Goal: Transaction & Acquisition: Purchase product/service

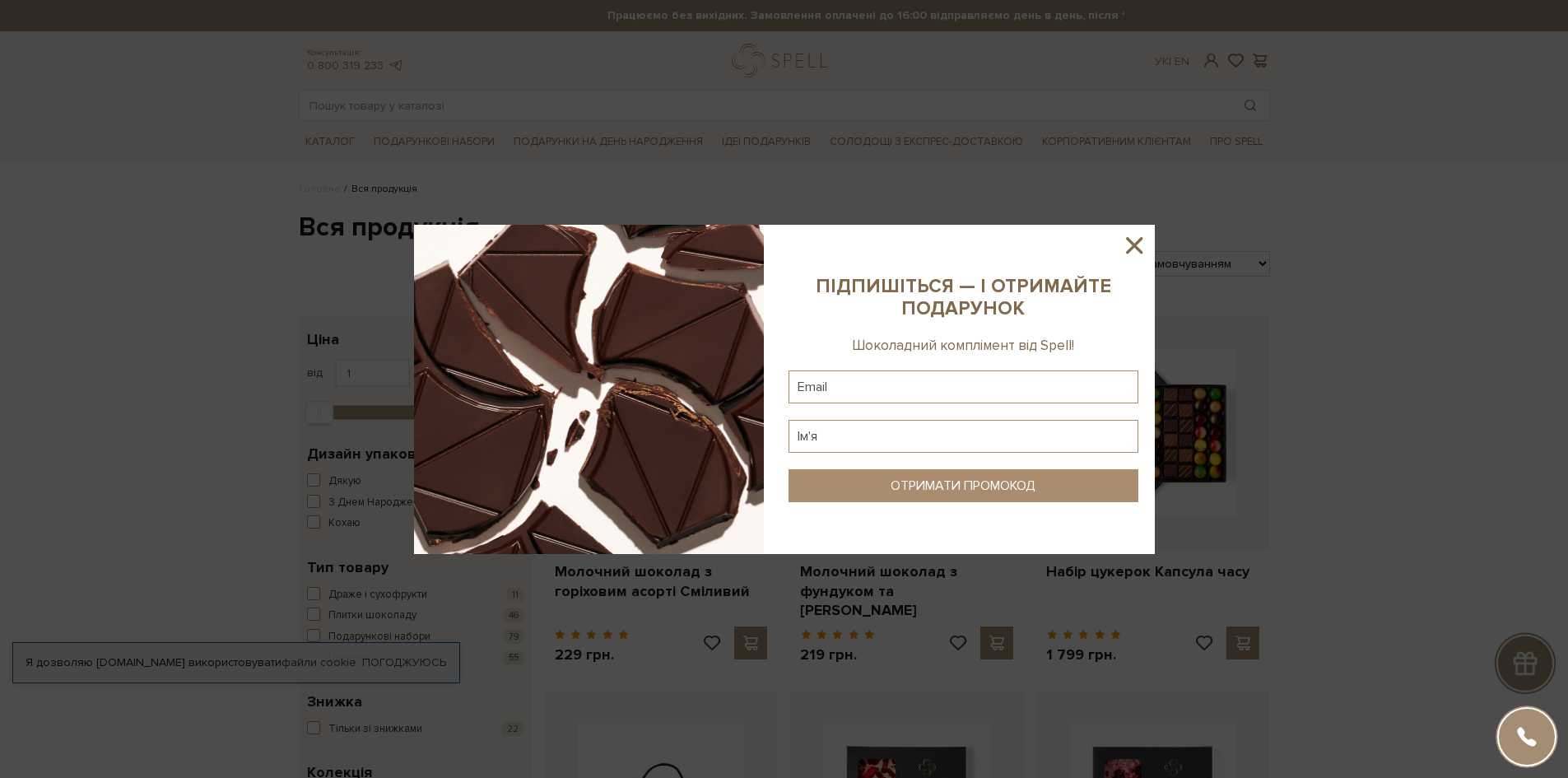
click at [1138, 246] on icon at bounding box center [1134, 245] width 28 height 28
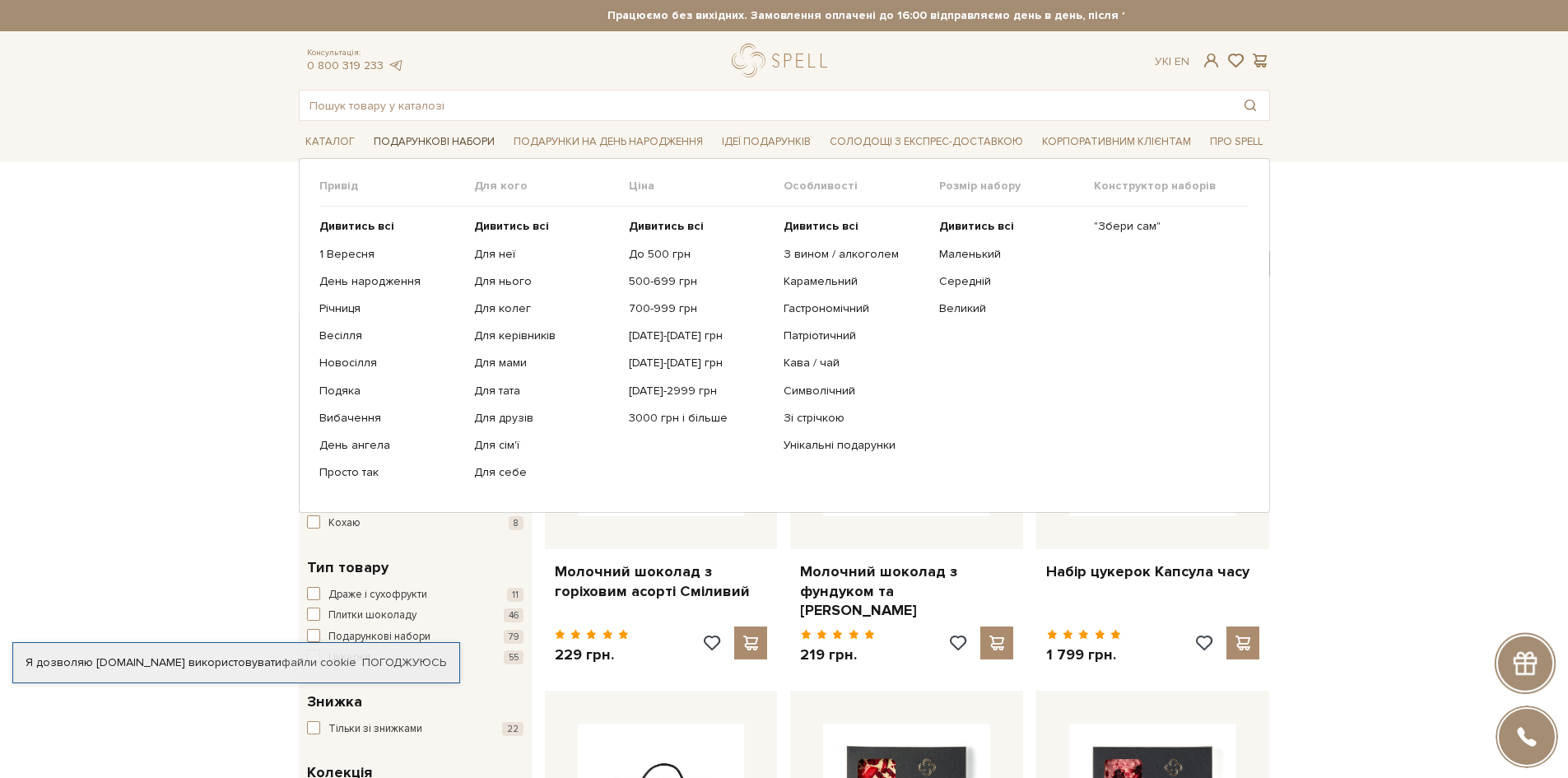
click at [438, 145] on span "Подарункові набори" at bounding box center [433, 142] width 134 height 26
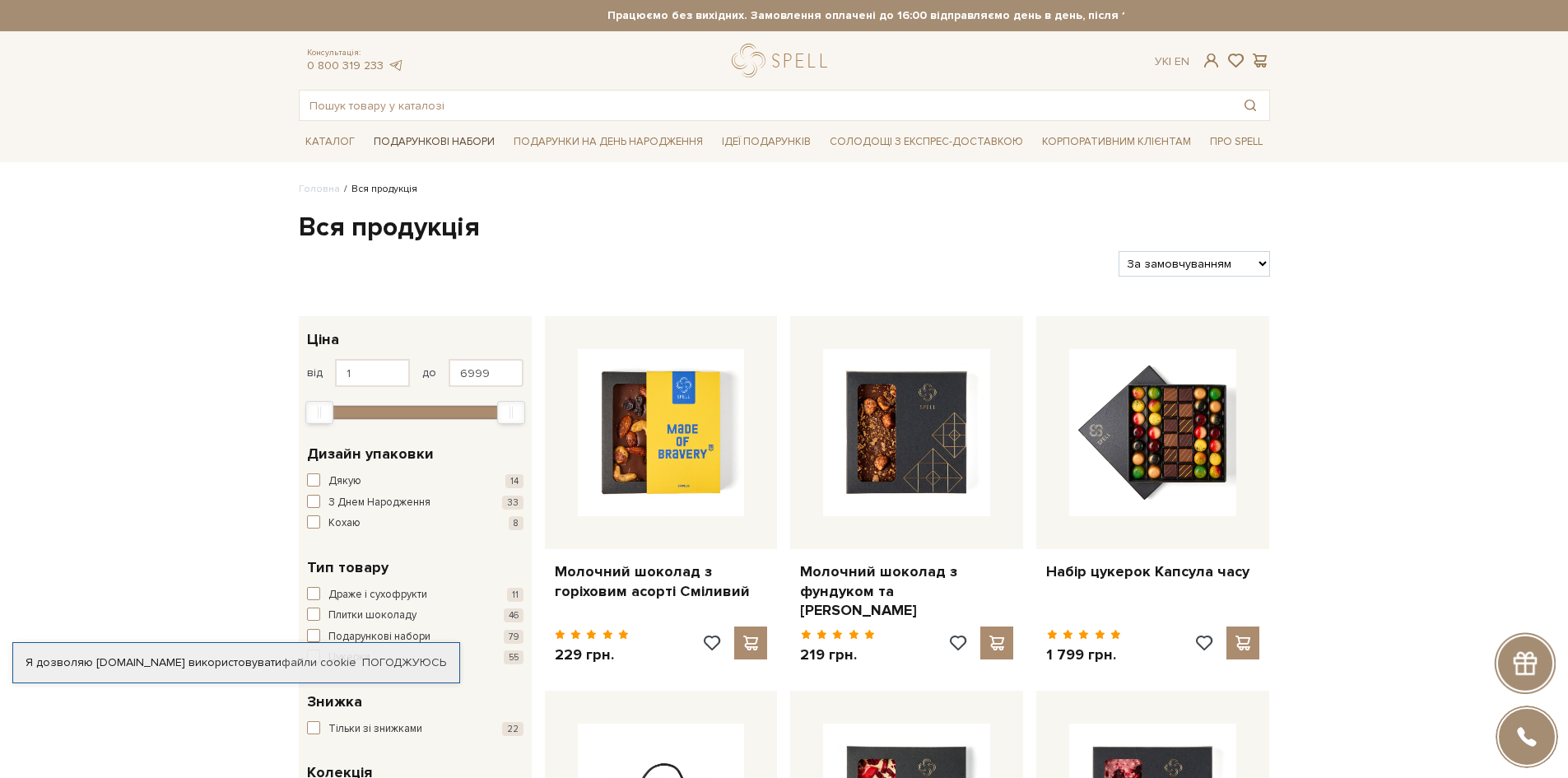
click at [447, 137] on span "Подарункові набори" at bounding box center [433, 142] width 134 height 26
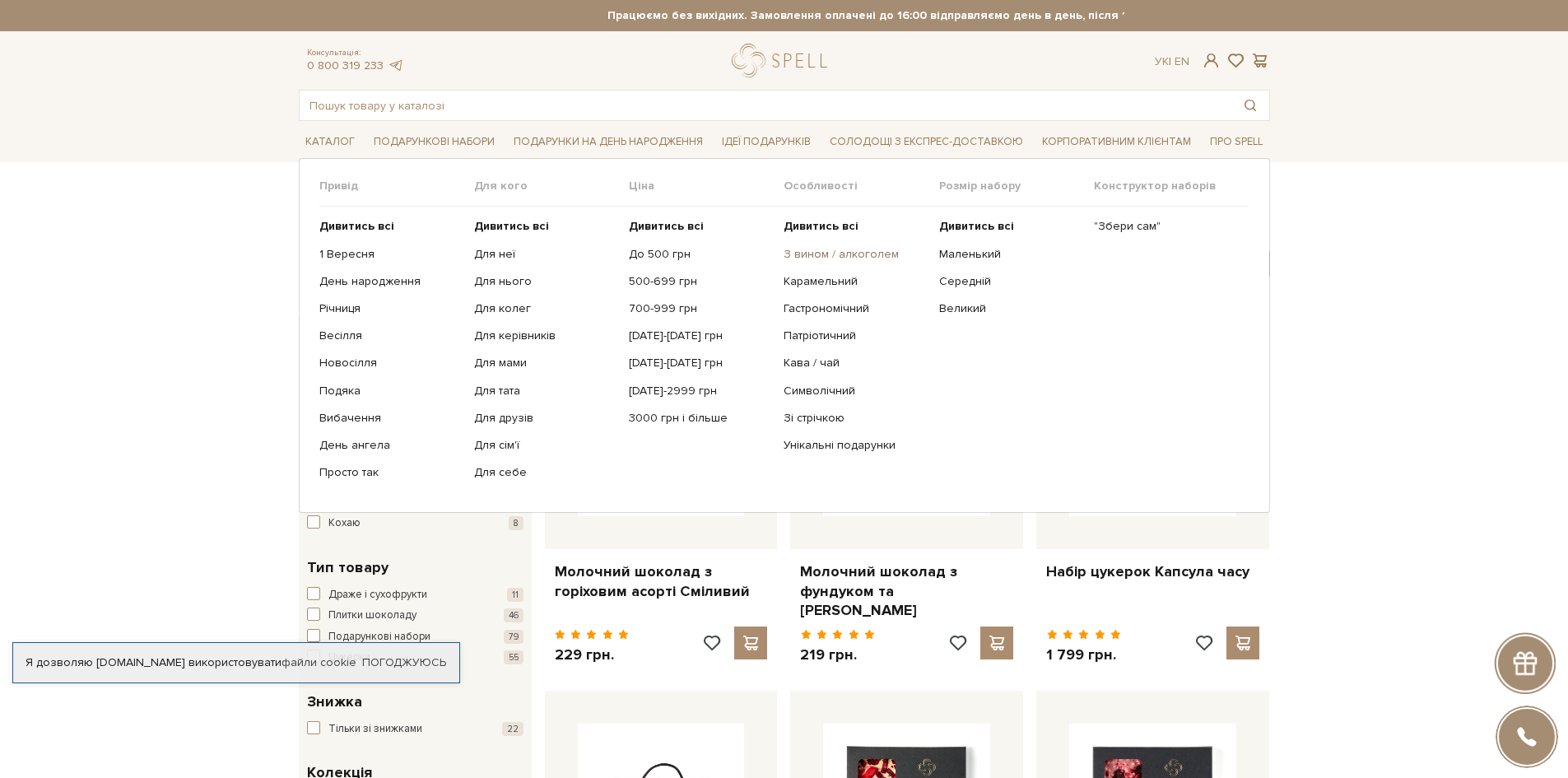
click at [863, 254] on link "З вином / алкоголем" at bounding box center [854, 253] width 142 height 15
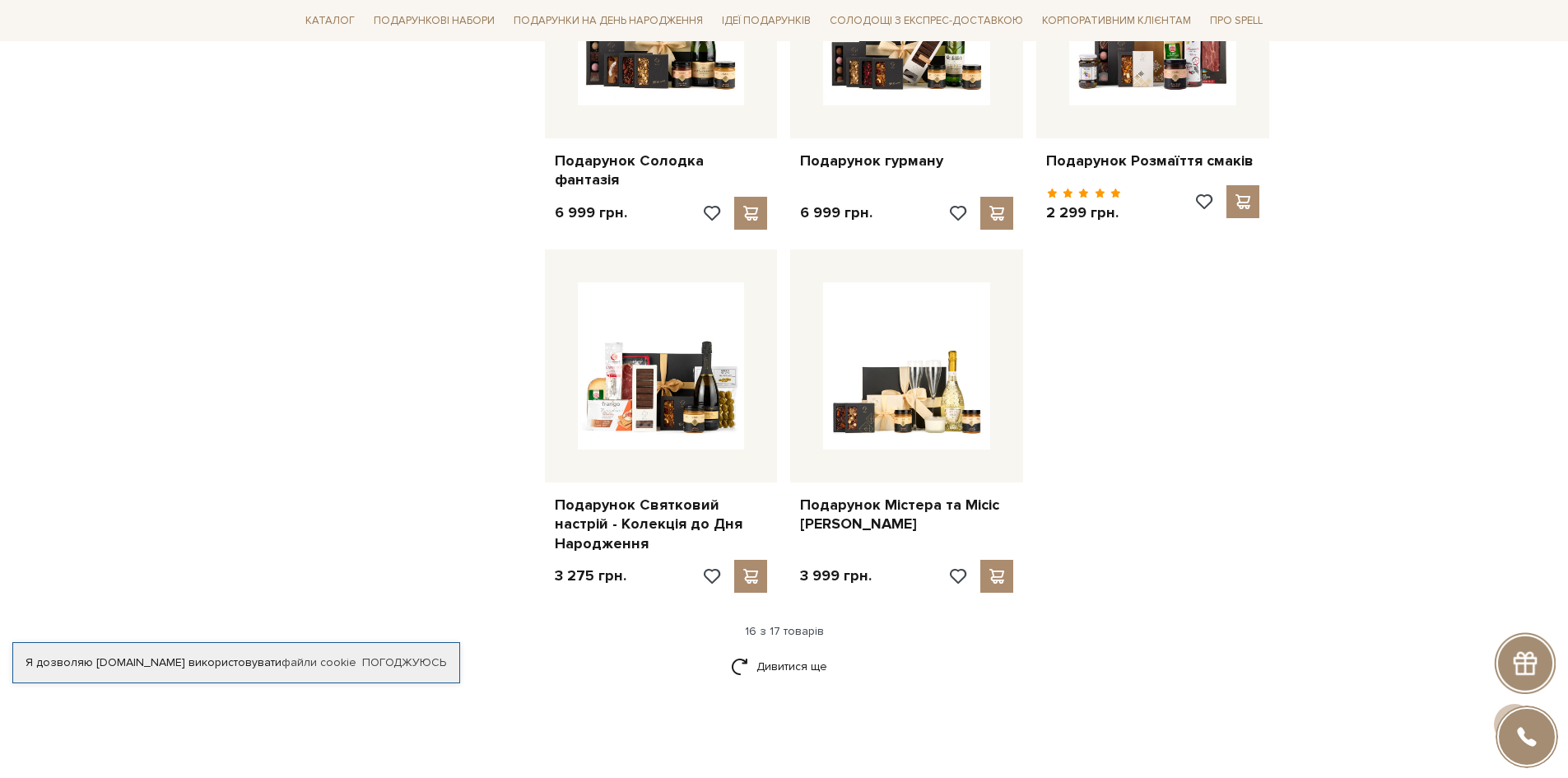
scroll to position [1810, 0]
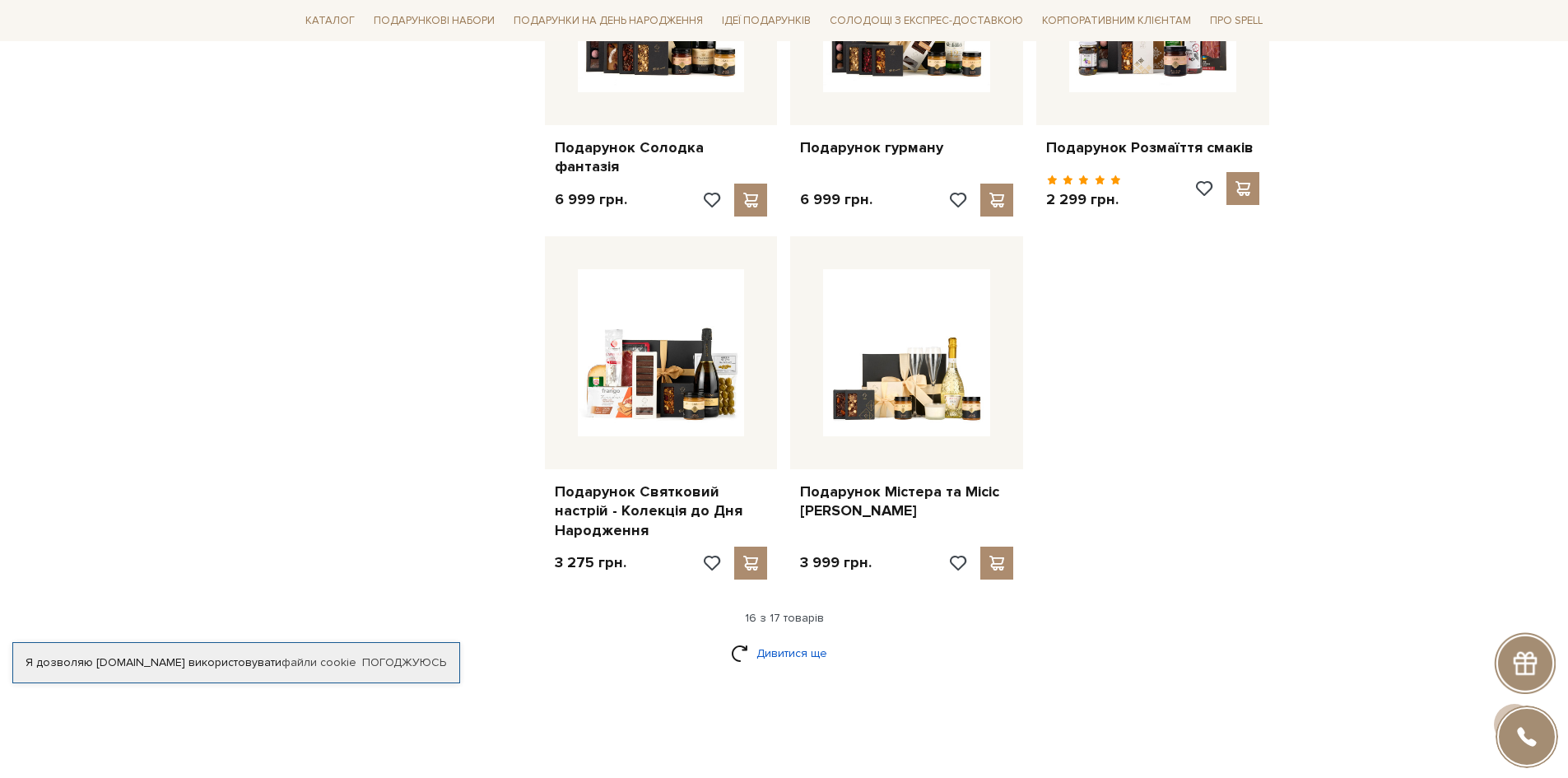
click at [750, 639] on link "Дивитися ще" at bounding box center [784, 653] width 107 height 29
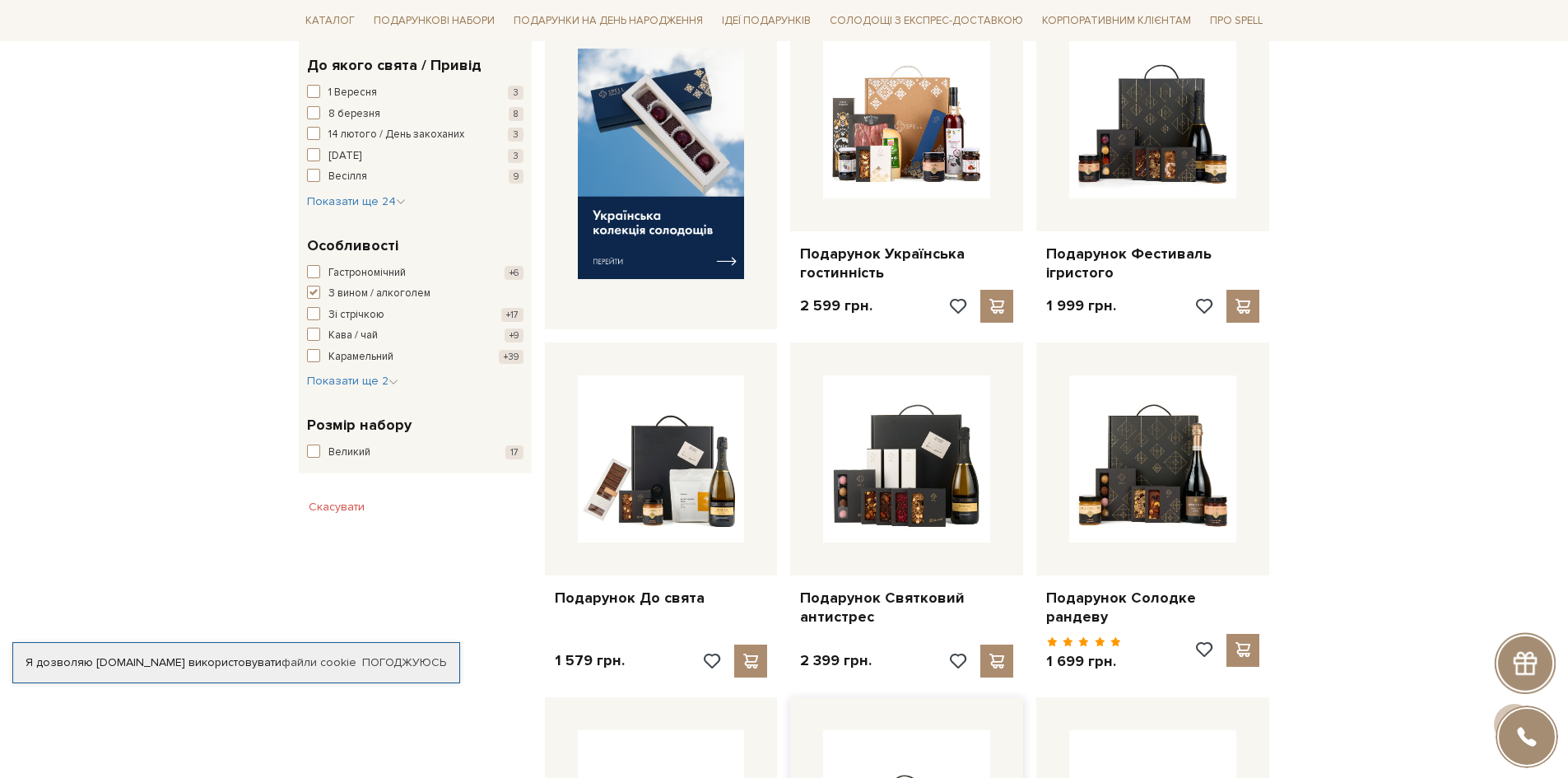
scroll to position [658, 0]
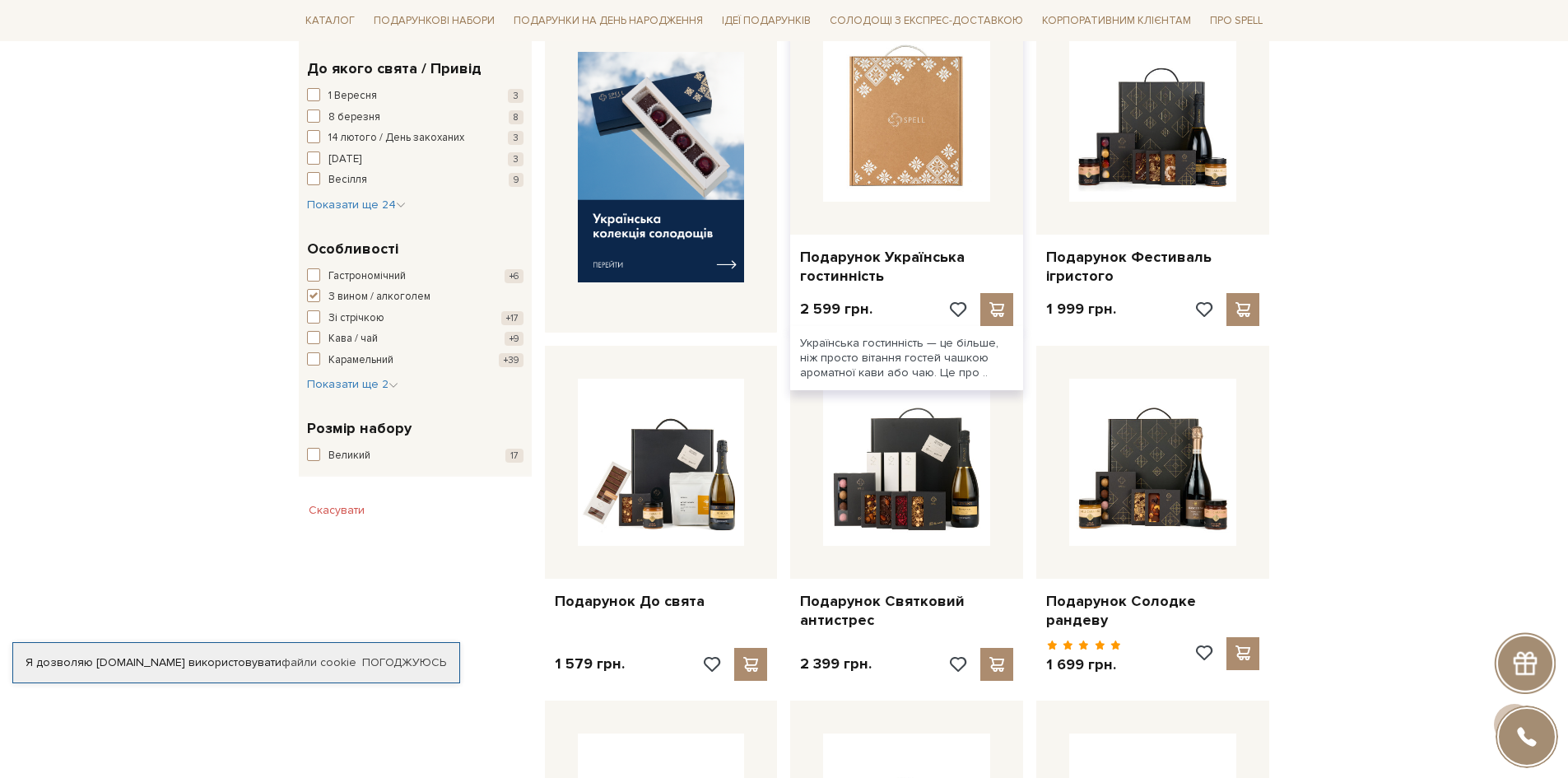
click at [910, 182] on img at bounding box center [906, 118] width 167 height 167
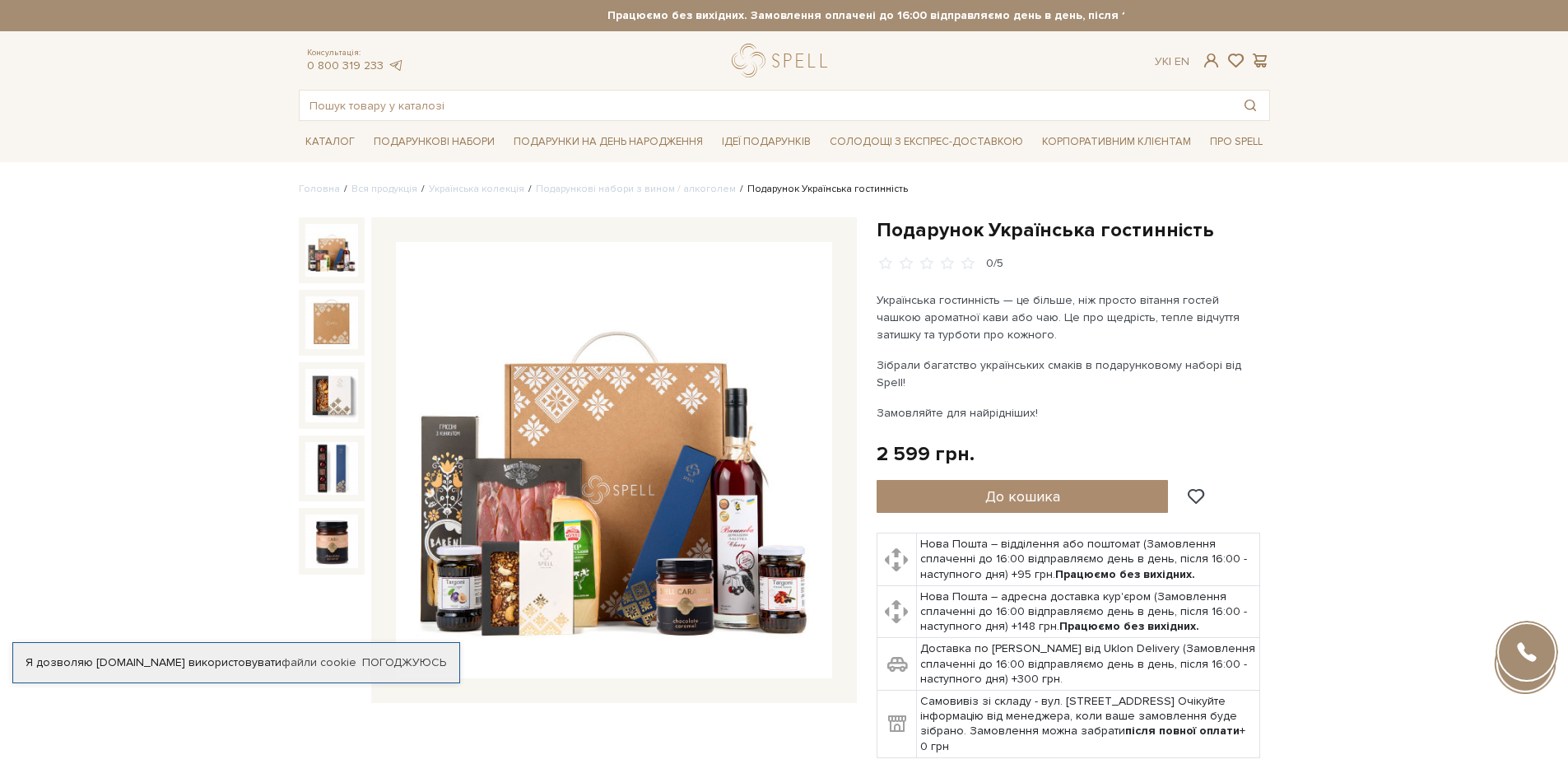
click at [727, 497] on img at bounding box center [613, 459] width 436 height 436
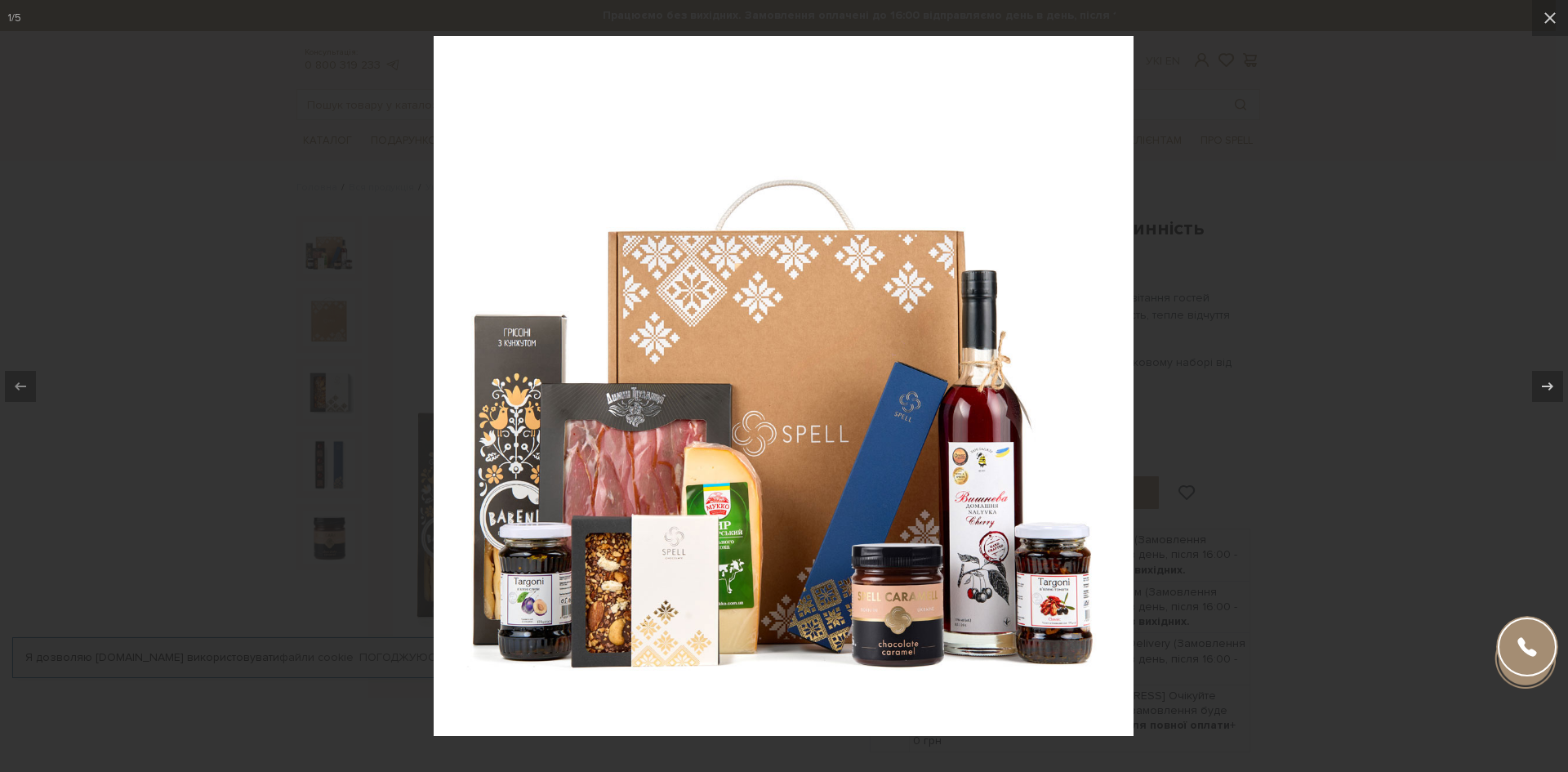
click at [1555, 436] on div at bounding box center [784, 386] width 1568 height 772
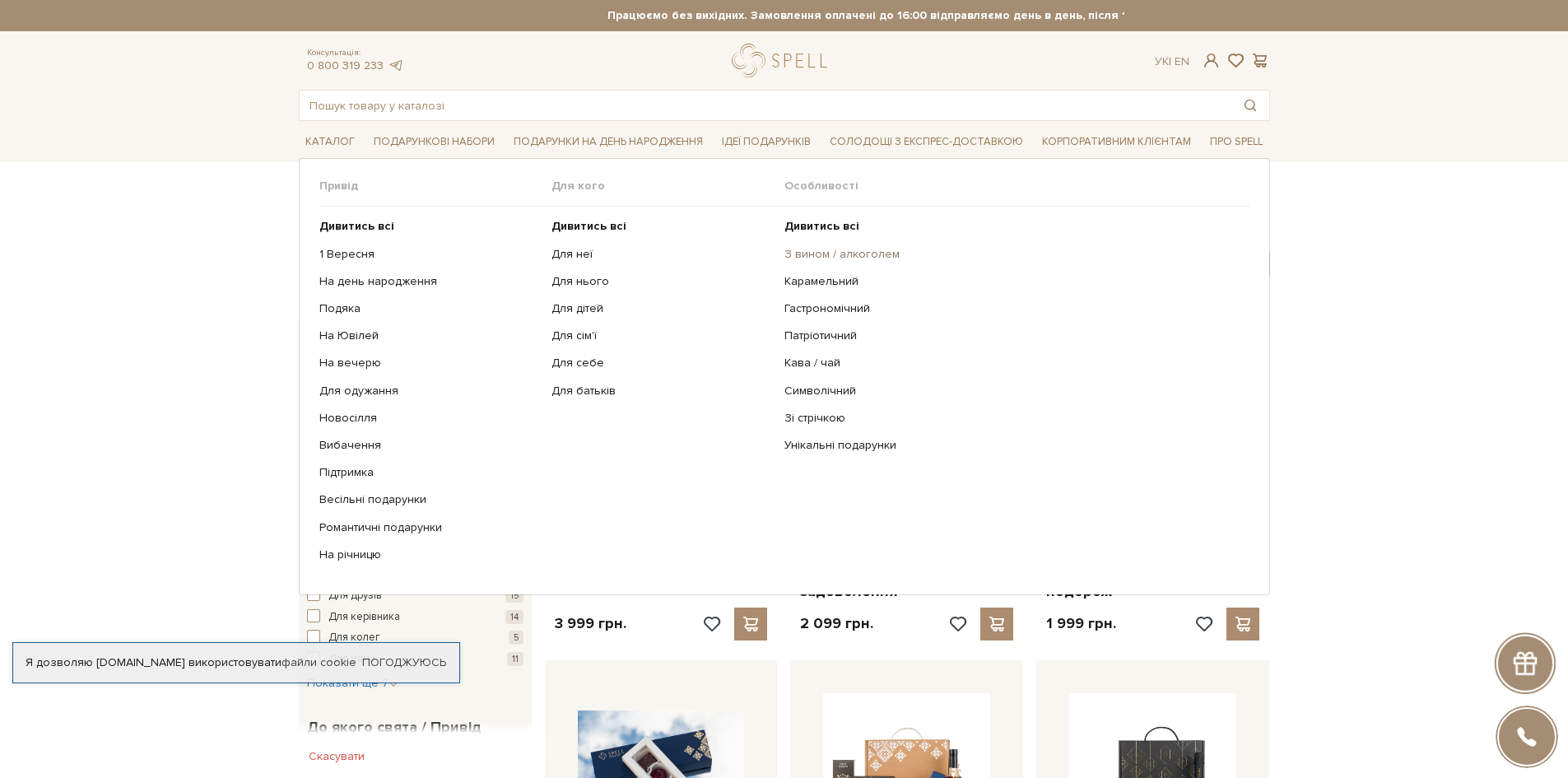
click at [836, 247] on link "З вином / алкоголем" at bounding box center [1010, 253] width 452 height 15
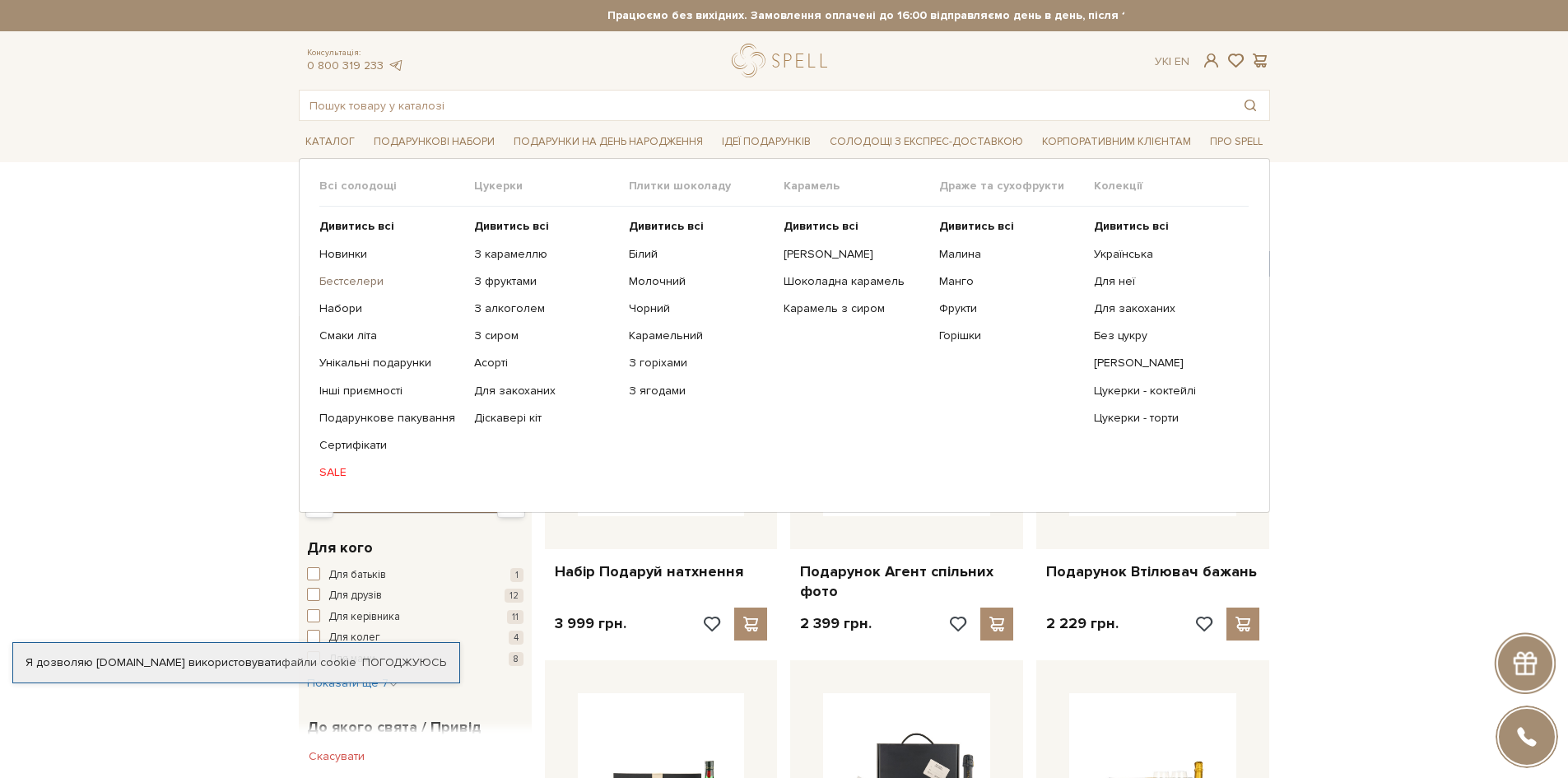
click at [357, 286] on link "Бестселери" at bounding box center [390, 281] width 142 height 15
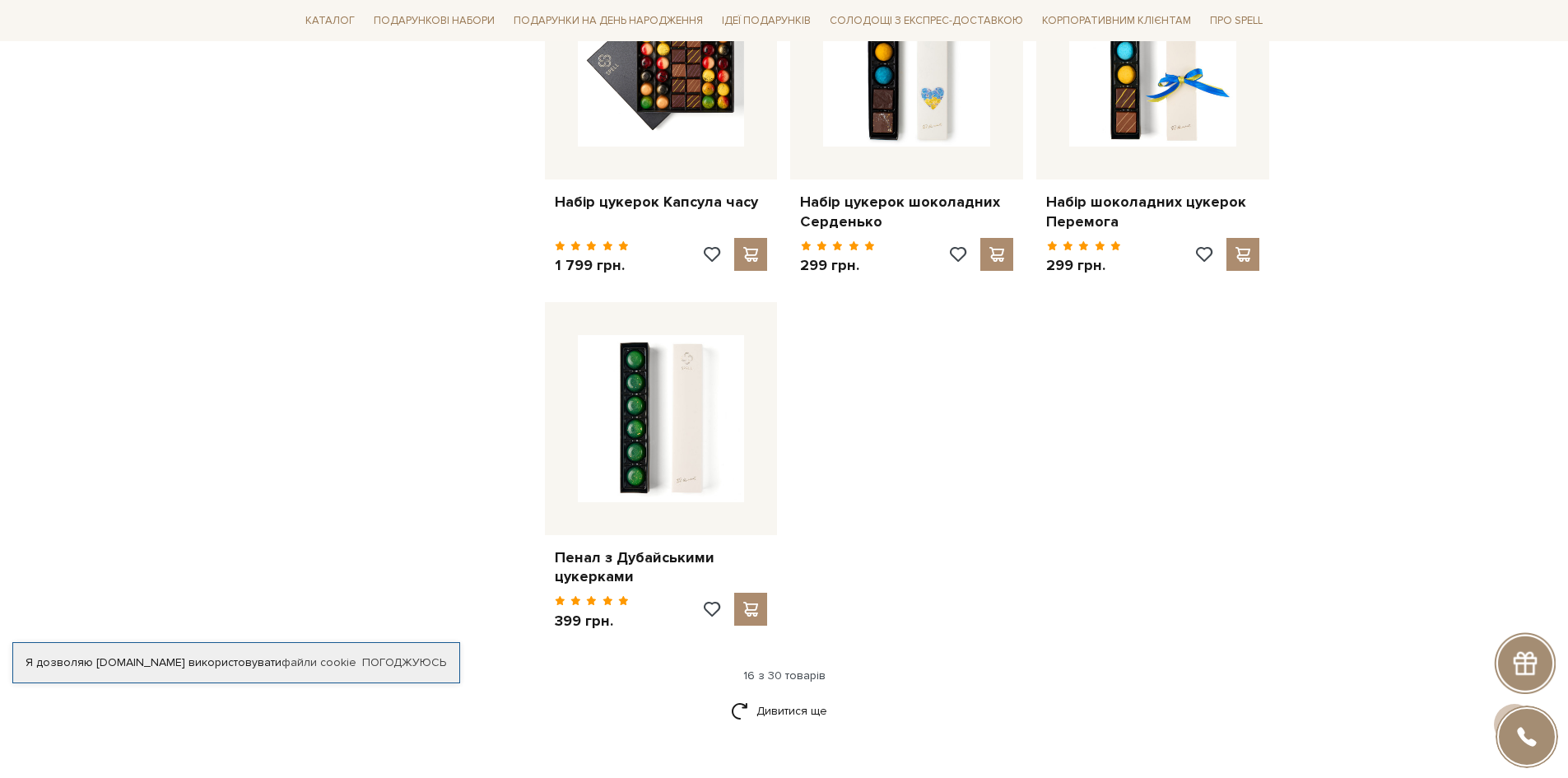
scroll to position [1810, 0]
click at [789, 697] on link "Дивитися ще" at bounding box center [784, 709] width 107 height 29
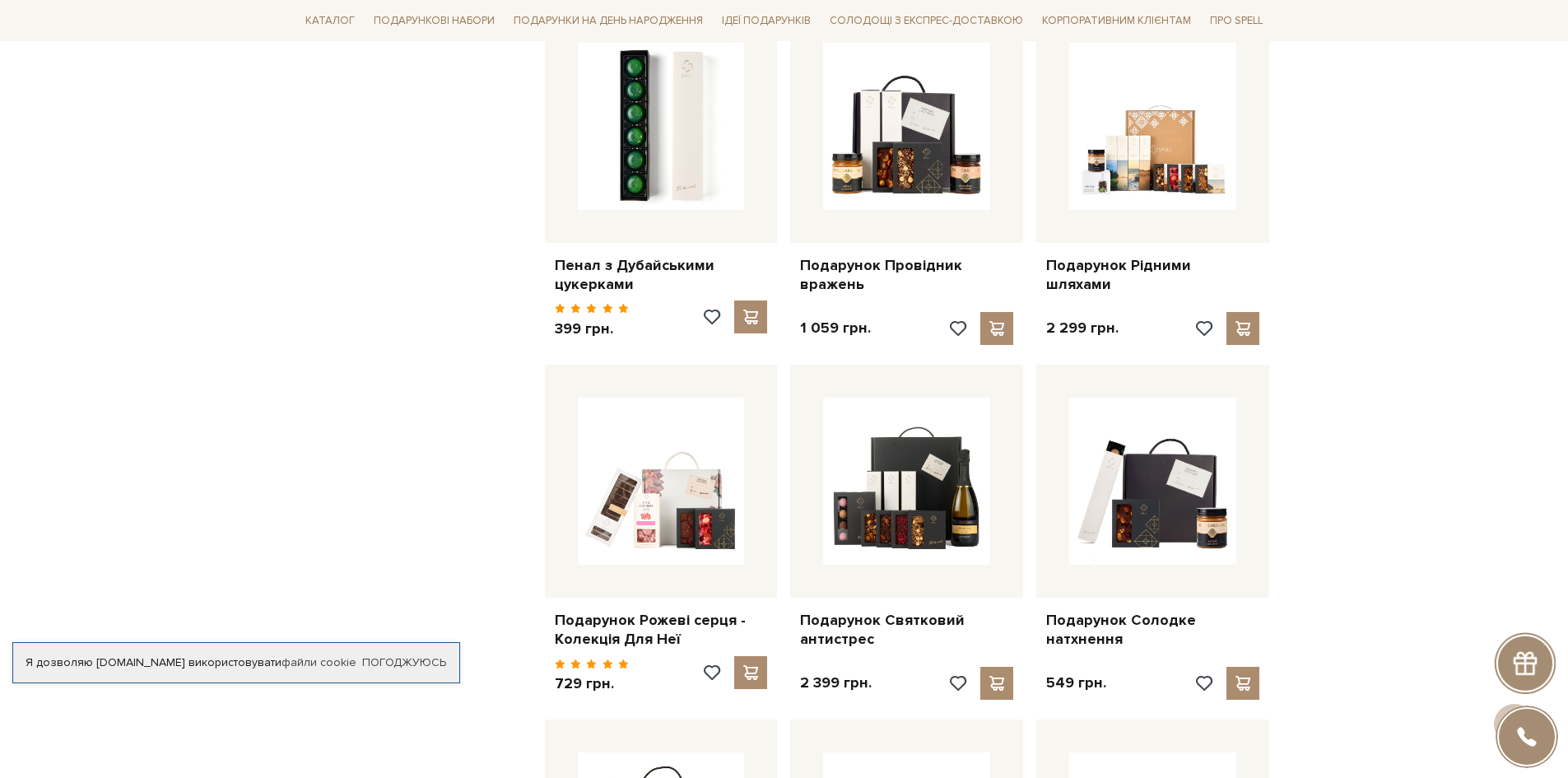
scroll to position [1974, 0]
